Goal: Transaction & Acquisition: Purchase product/service

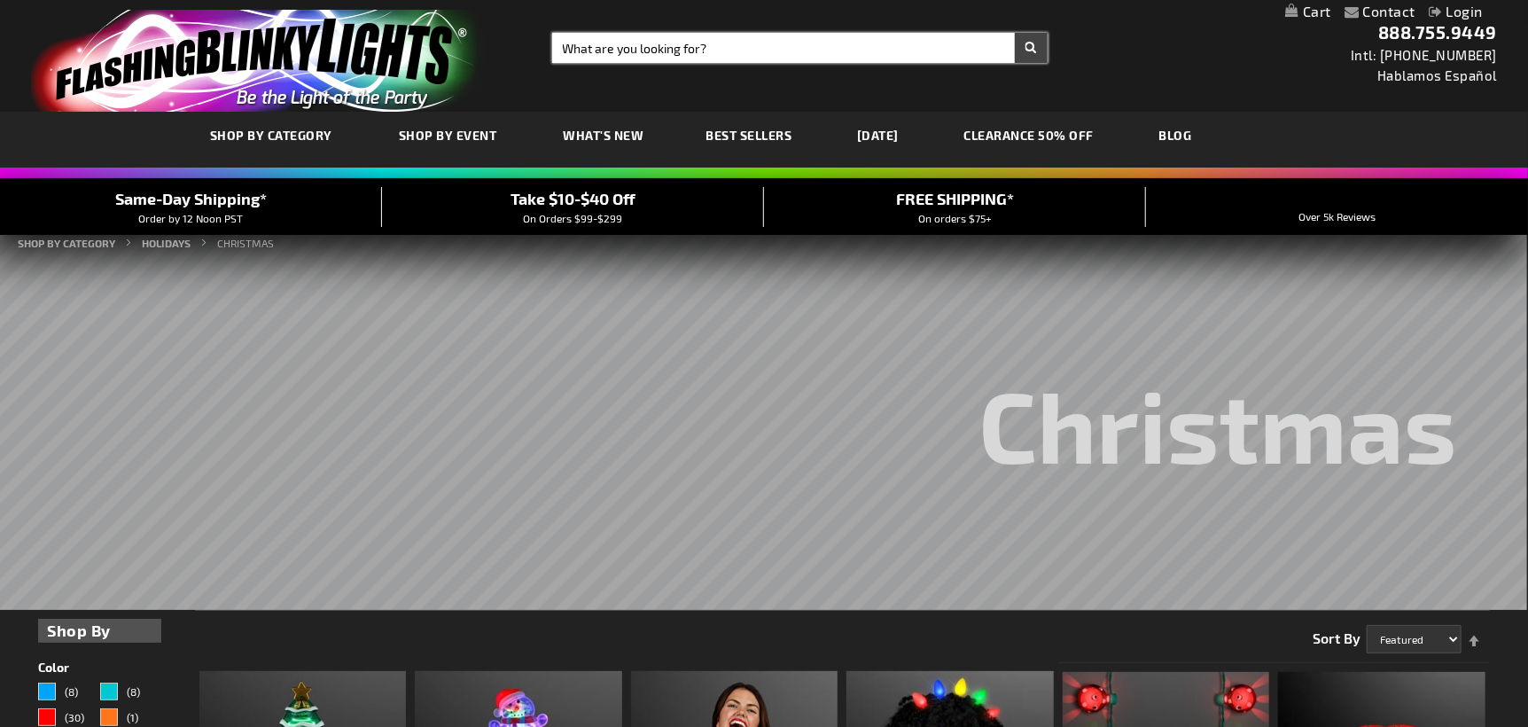
click at [603, 44] on input "Search" at bounding box center [799, 48] width 495 height 30
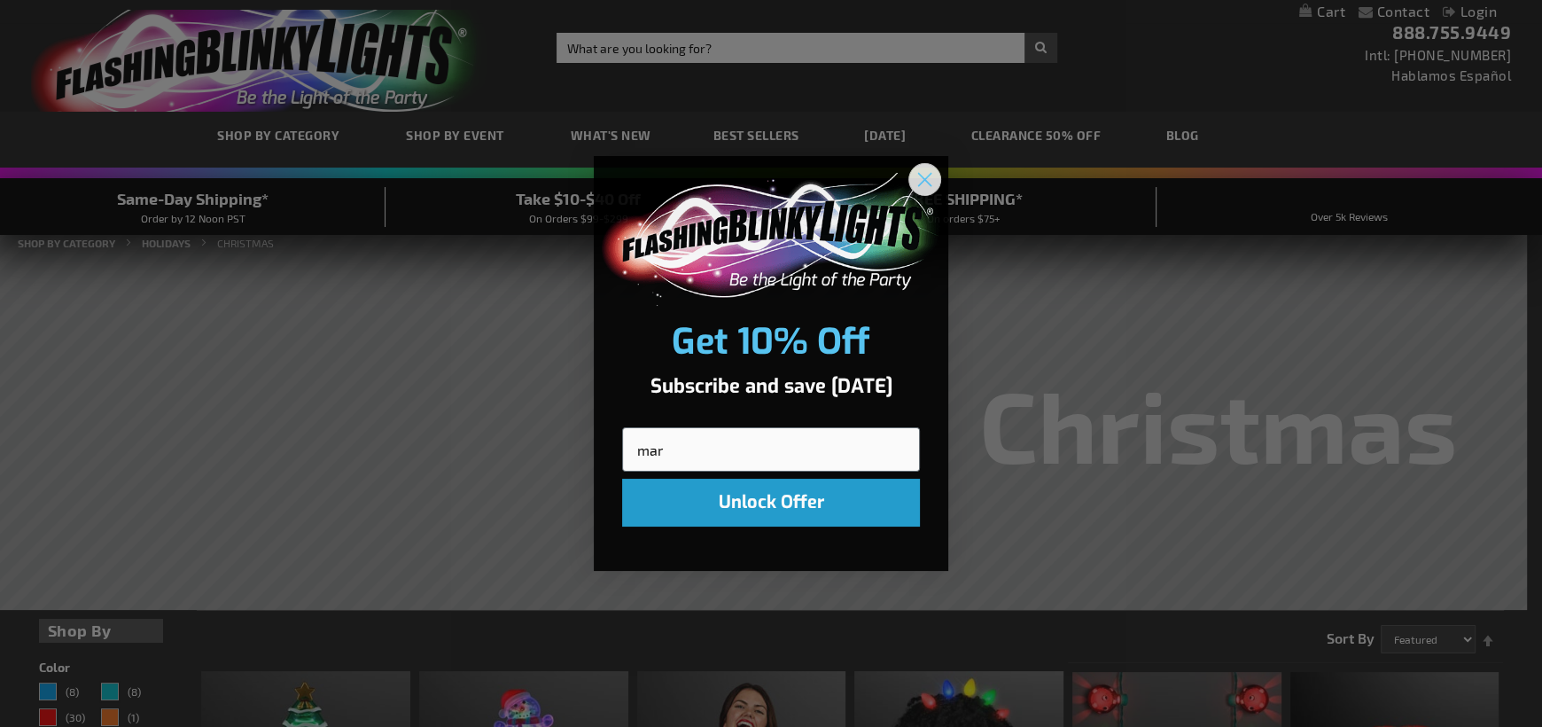
type input "mar"
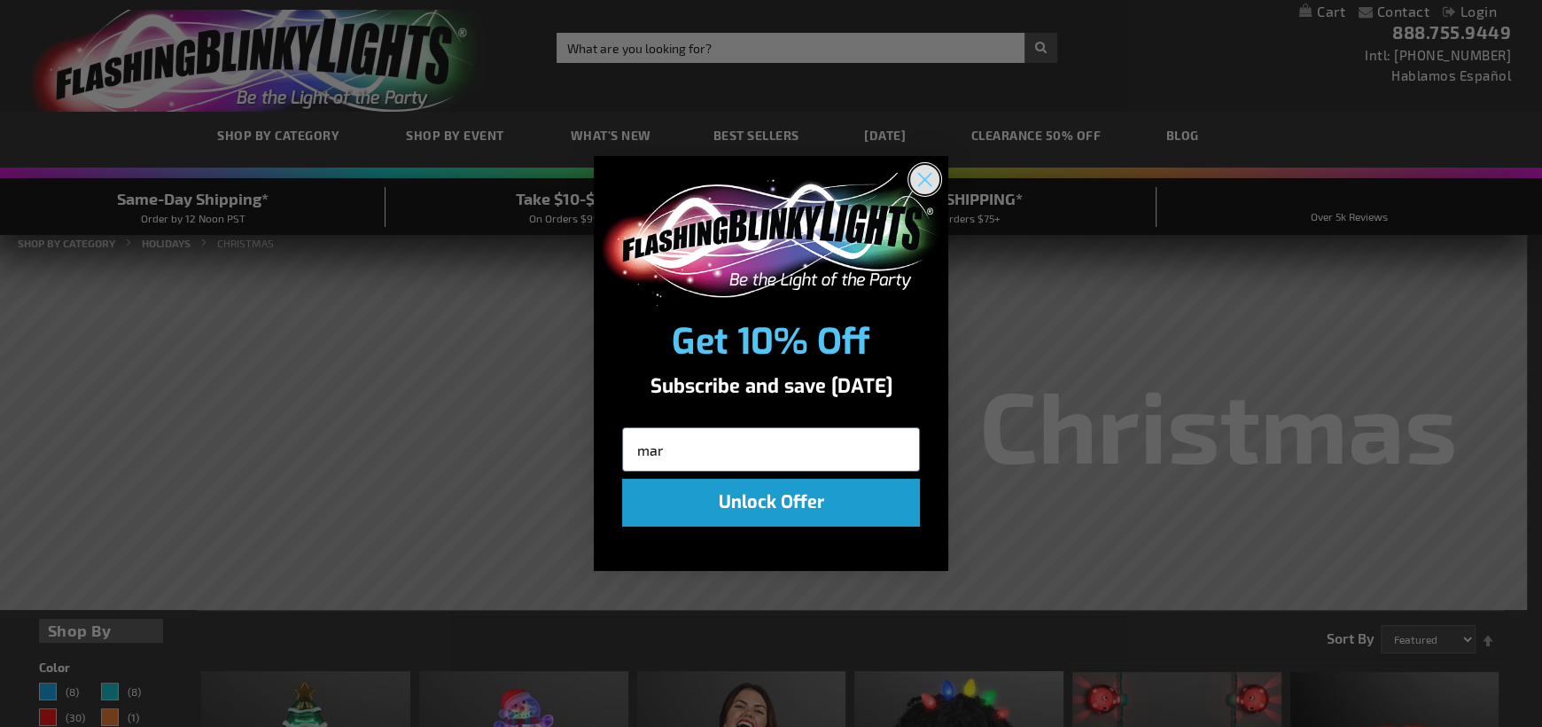
click at [925, 176] on circle "Close dialog" at bounding box center [924, 178] width 29 height 29
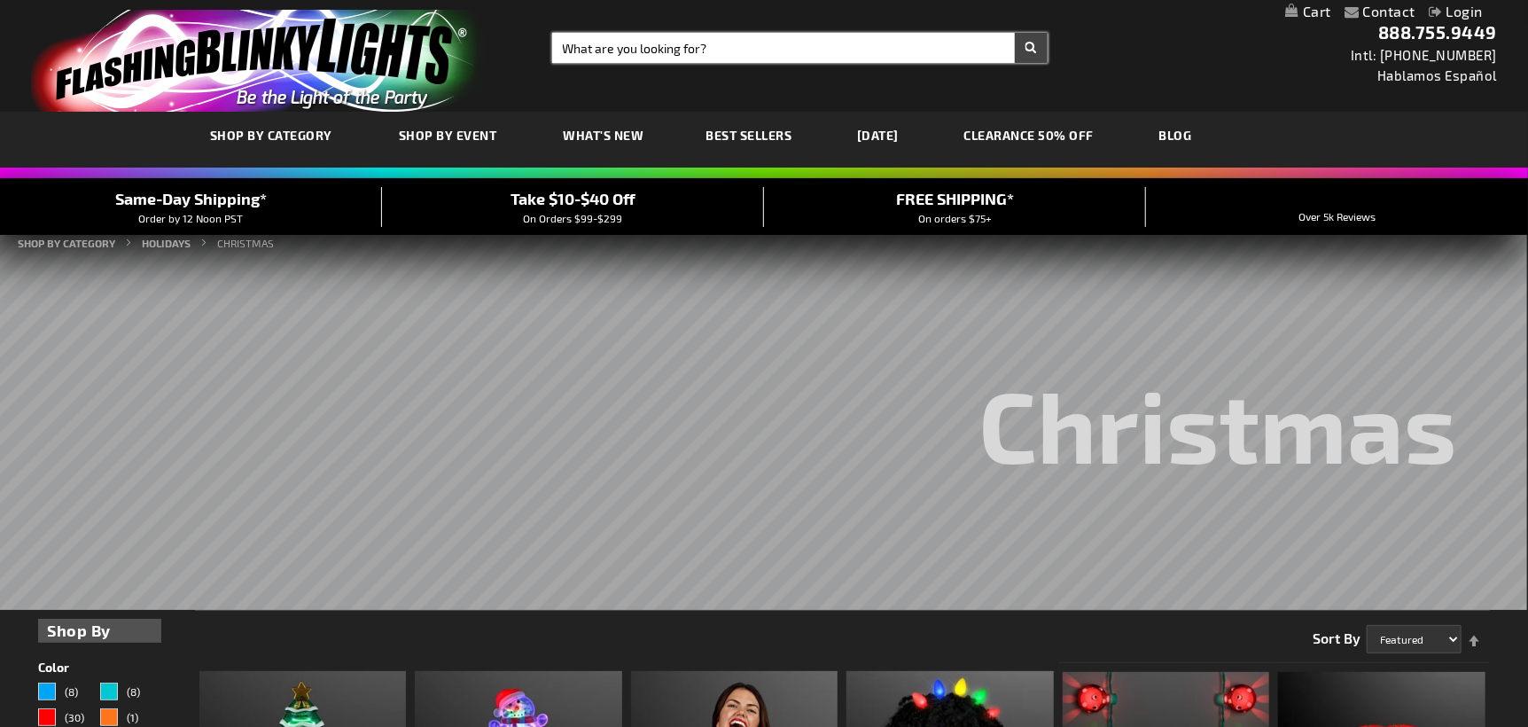
click at [592, 47] on input "Search" at bounding box center [799, 48] width 495 height 30
type input "[DATE]"
click at [1015, 33] on button "Search" at bounding box center [1031, 48] width 33 height 30
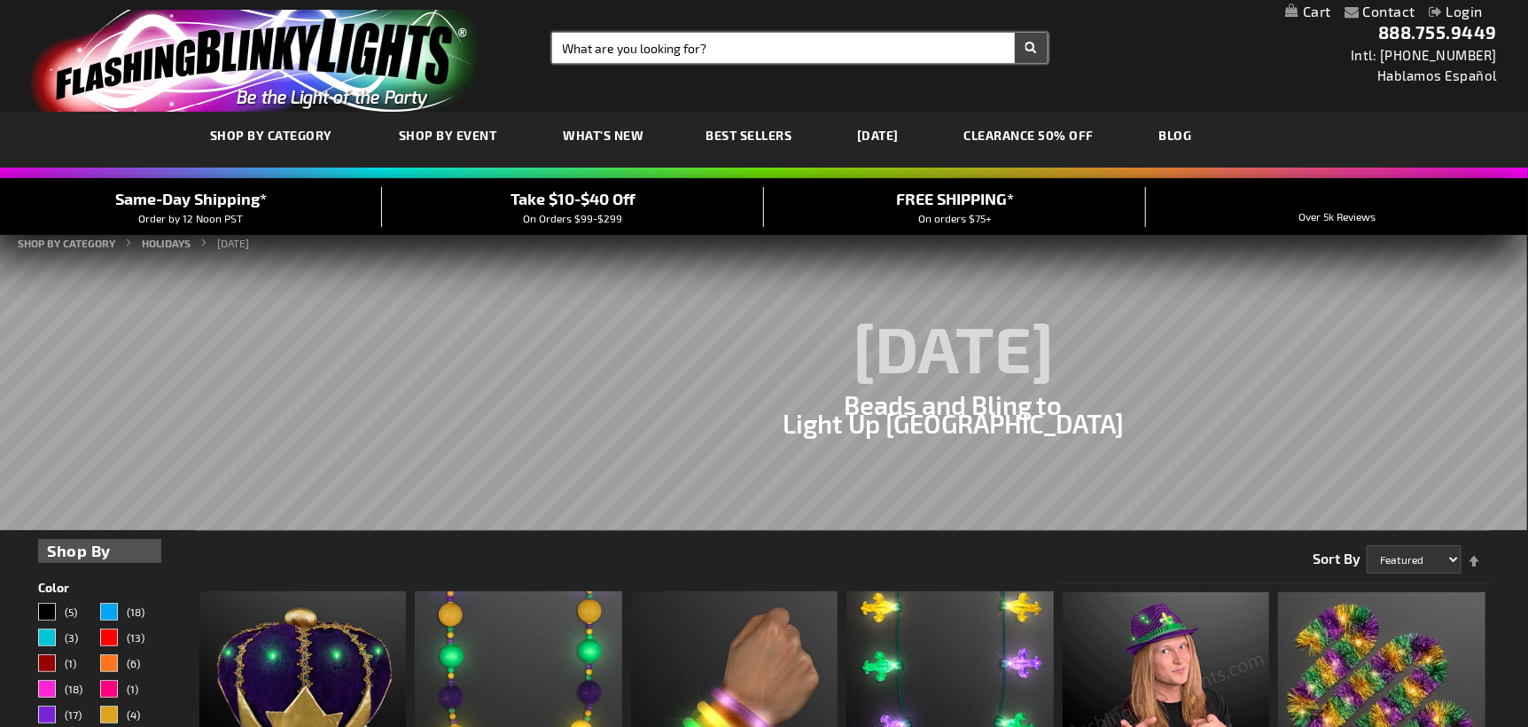
click at [682, 46] on input "Search" at bounding box center [799, 48] width 495 height 30
type input "[DATE] string lights"
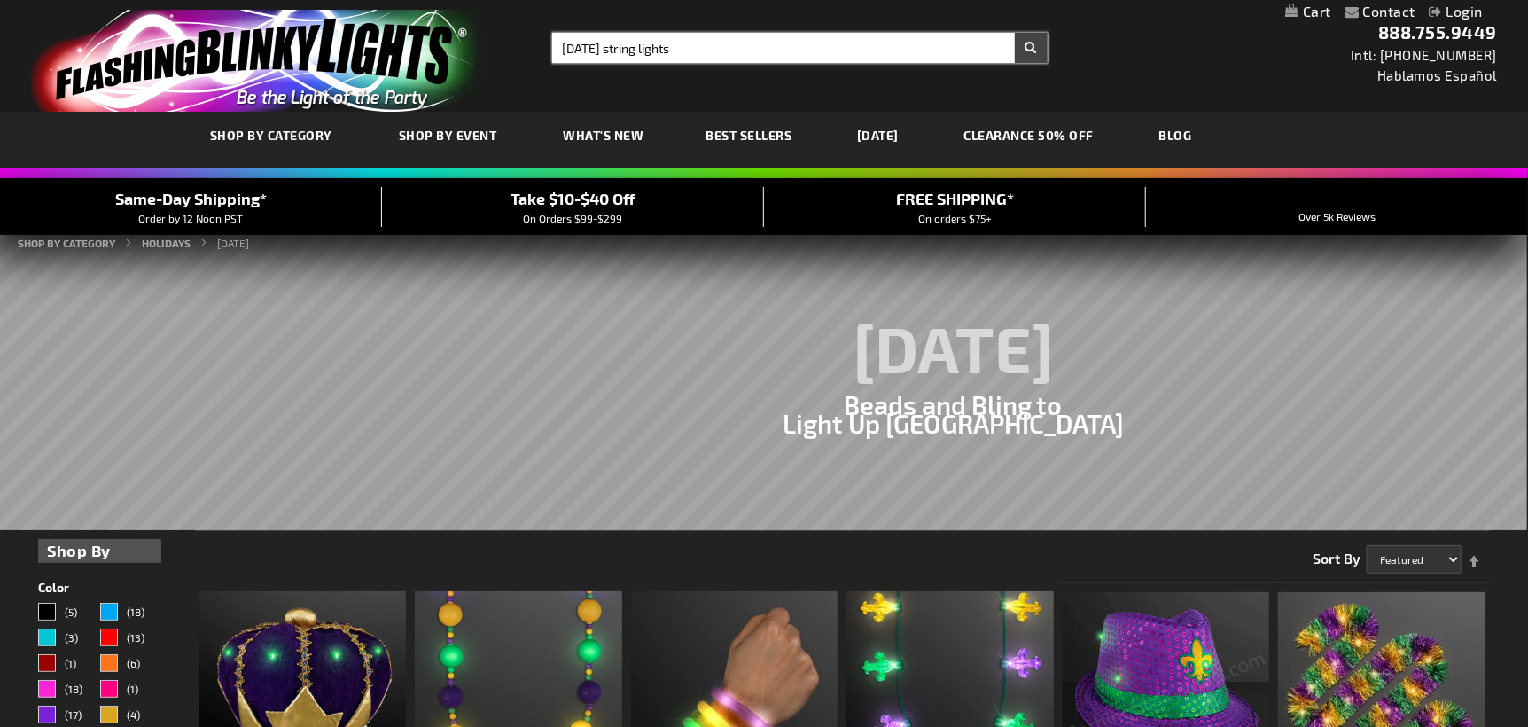
click at [1015, 33] on button "Search" at bounding box center [1031, 48] width 33 height 30
